Goal: Find specific page/section: Find specific page/section

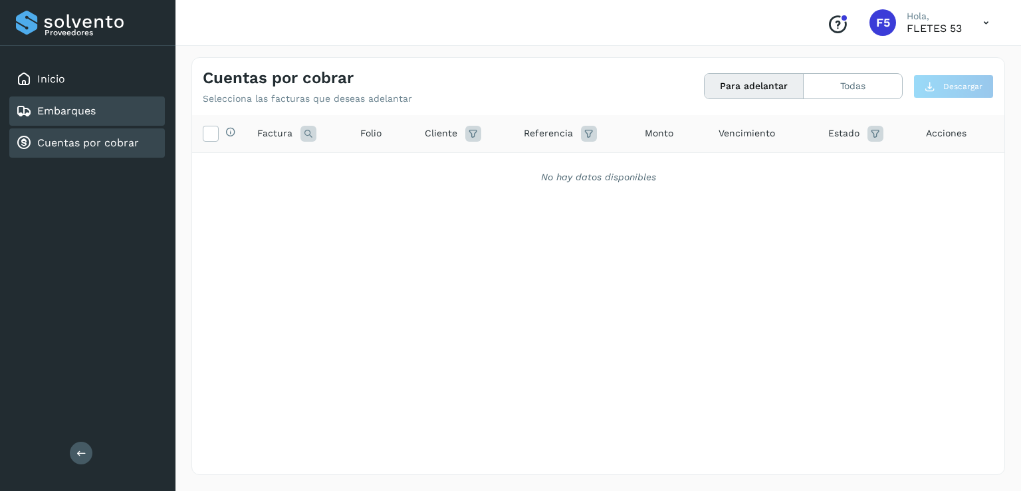
click at [129, 112] on div "Embarques" at bounding box center [87, 110] width 156 height 29
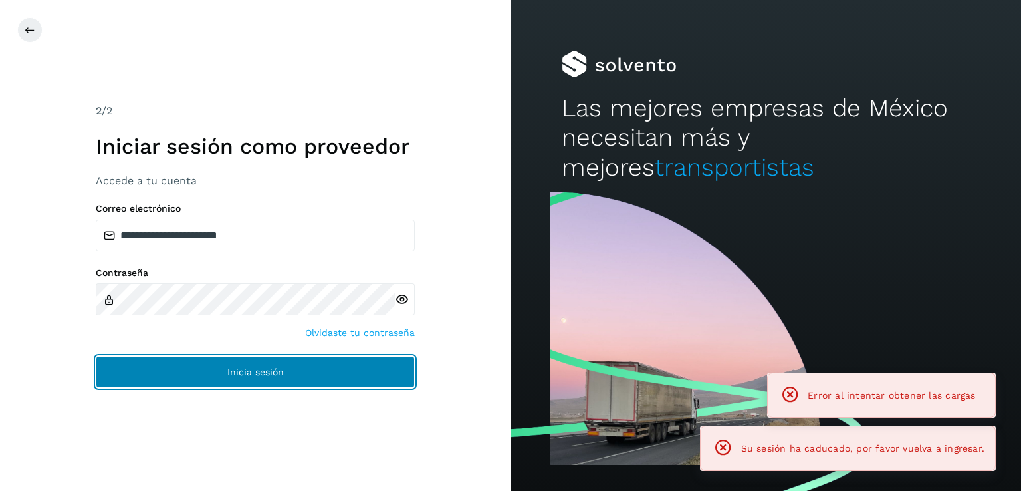
click at [173, 374] on button "Inicia sesión" at bounding box center [255, 372] width 319 height 32
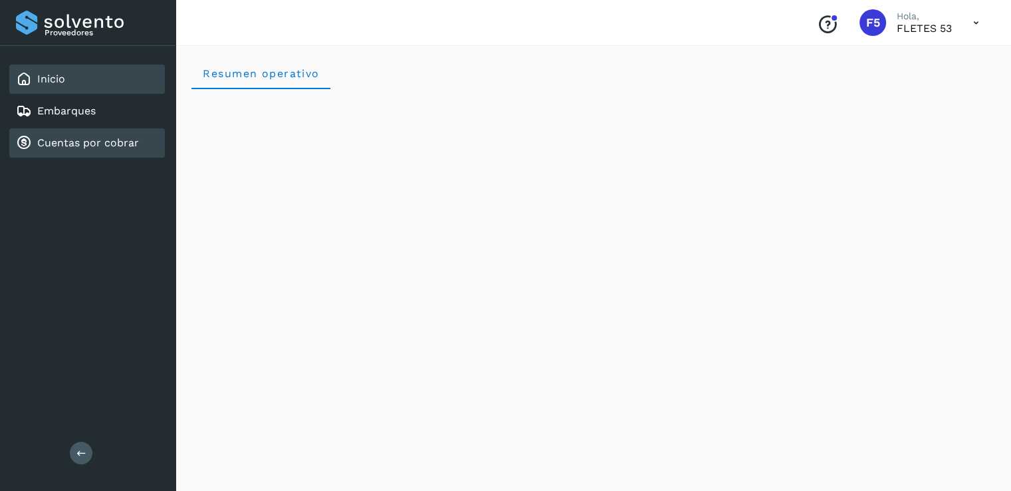
click at [112, 144] on link "Cuentas por cobrar" at bounding box center [88, 142] width 102 height 13
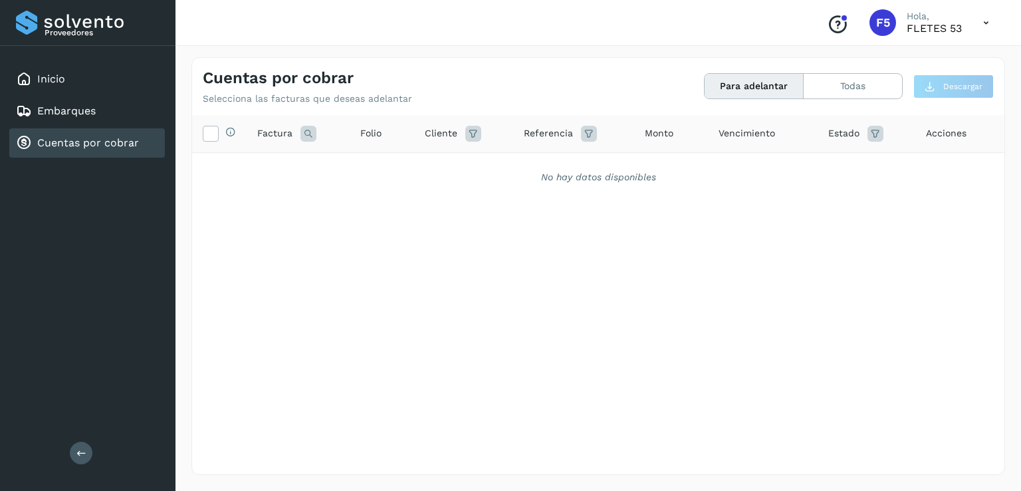
click at [118, 94] on div "Inicio Embarques Cuentas por cobrar" at bounding box center [88, 111] width 176 height 130
click at [120, 100] on div "Embarques" at bounding box center [87, 110] width 156 height 29
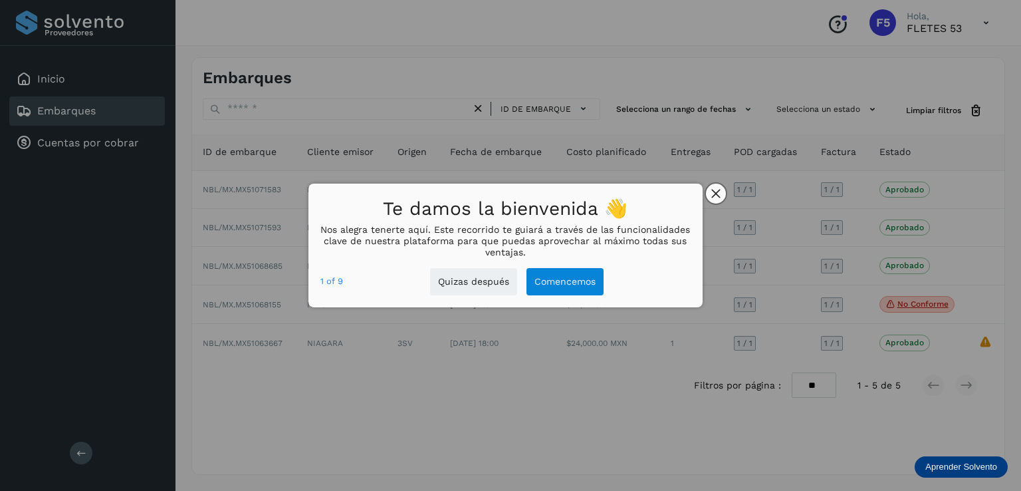
click at [719, 196] on icon "close," at bounding box center [716, 193] width 9 height 9
